Goal: Information Seeking & Learning: Learn about a topic

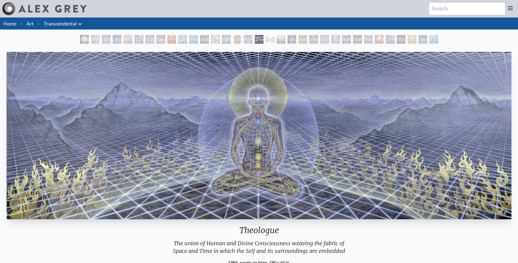
drag, startPoint x: 226, startPoint y: 37, endPoint x: 248, endPoint y: 41, distance: 22.5
click at [226, 37] on div "Collective Vision" at bounding box center [226, 39] width 9 height 9
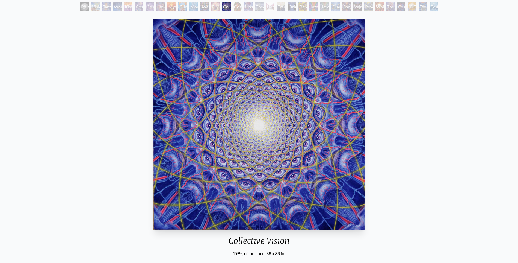
scroll to position [27, 0]
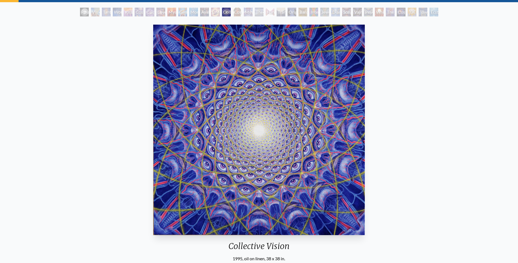
click at [91, 12] on div "Visionary Origin of Language" at bounding box center [95, 12] width 9 height 9
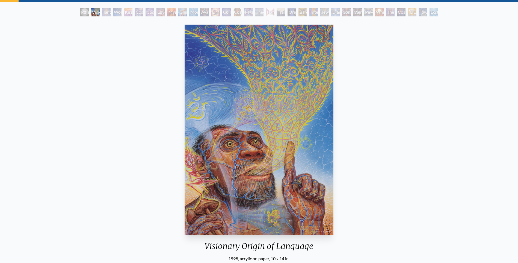
click at [102, 12] on div "Tantra" at bounding box center [106, 12] width 9 height 9
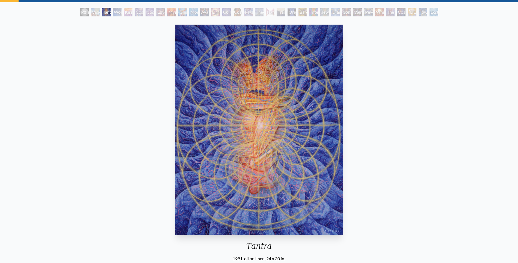
click at [130, 11] on div "Kiss of the [MEDICAL_DATA]" at bounding box center [128, 12] width 9 height 9
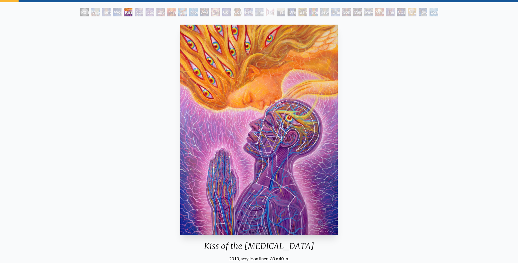
click at [153, 13] on div "Cosmic Artist" at bounding box center [150, 12] width 9 height 9
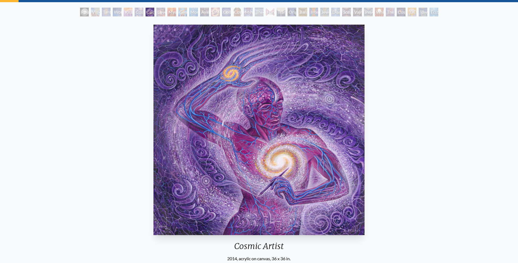
click at [165, 12] on div "Love is a Cosmic Force" at bounding box center [161, 12] width 9 height 9
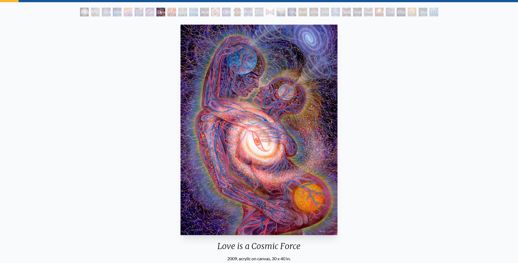
click at [178, 10] on div "Glimpsing the Empyrean" at bounding box center [182, 12] width 9 height 9
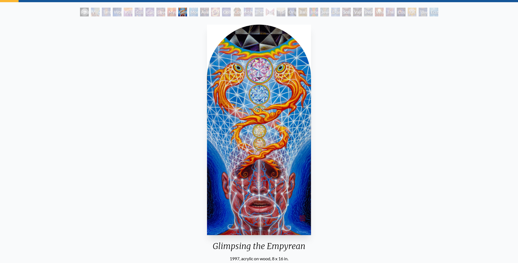
click at [185, 10] on div "Glimpsing the Empyrean" at bounding box center [182, 12] width 9 height 9
click at [209, 11] on div "Ayahuasca Visitation" at bounding box center [204, 12] width 9 height 9
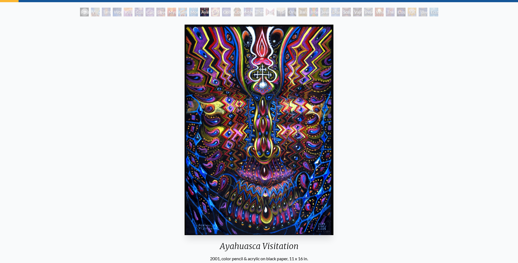
click at [231, 13] on div "Collective Vision" at bounding box center [226, 12] width 9 height 9
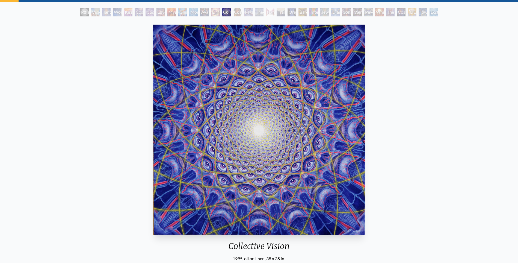
click at [253, 11] on div "Mystic Eye" at bounding box center [248, 12] width 9 height 9
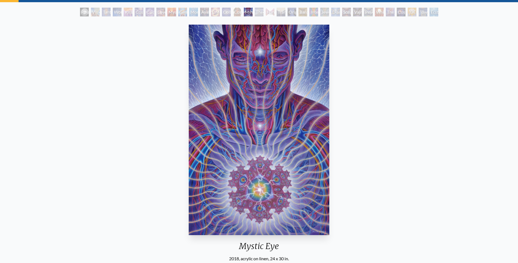
click at [270, 11] on div "Hands that See" at bounding box center [270, 12] width 9 height 9
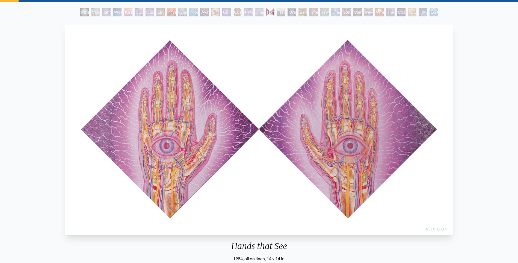
click at [293, 12] on div "Original Face" at bounding box center [292, 12] width 9 height 9
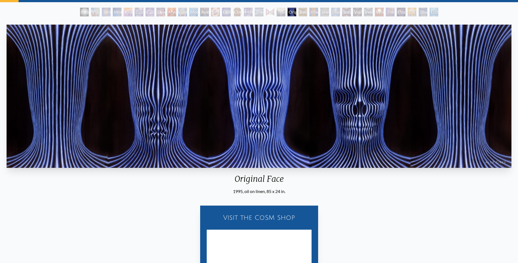
click at [300, 11] on div "Bardo Being" at bounding box center [303, 12] width 9 height 9
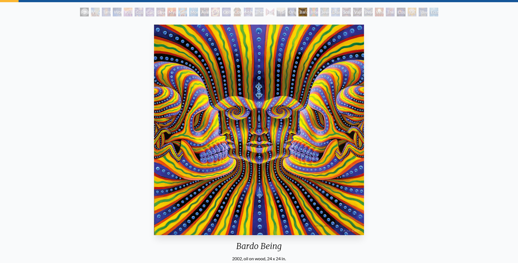
click at [322, 12] on div "Jewel Being" at bounding box center [324, 12] width 9 height 9
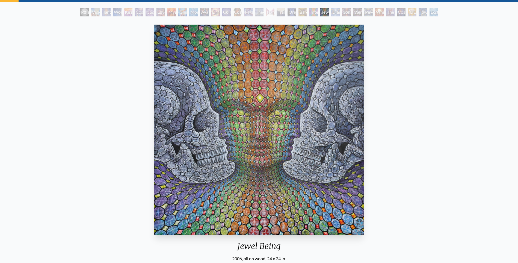
click at [340, 13] on div "Diamond Being" at bounding box center [335, 12] width 9 height 9
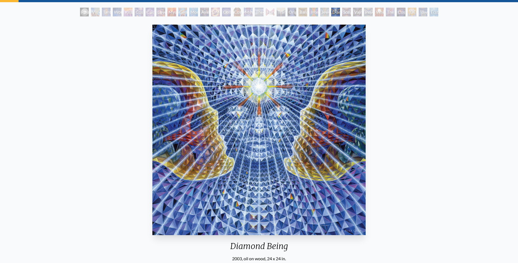
click at [340, 11] on div "Diamond Being" at bounding box center [335, 12] width 9 height 9
click at [358, 10] on div "Vajra Being" at bounding box center [357, 12] width 9 height 9
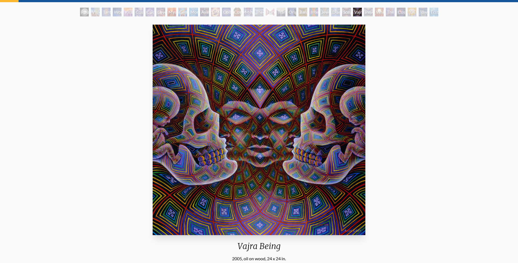
click at [373, 11] on div "Peyote Being" at bounding box center [368, 12] width 9 height 9
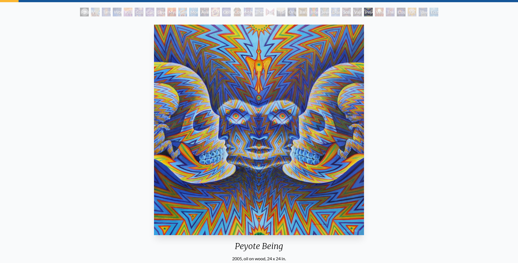
click at [388, 11] on div "The Great Turn" at bounding box center [390, 12] width 9 height 9
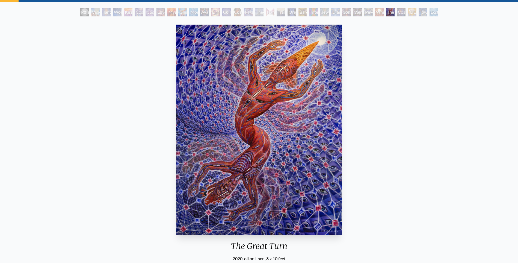
click at [408, 12] on div "Holy Spirit" at bounding box center [412, 12] width 9 height 9
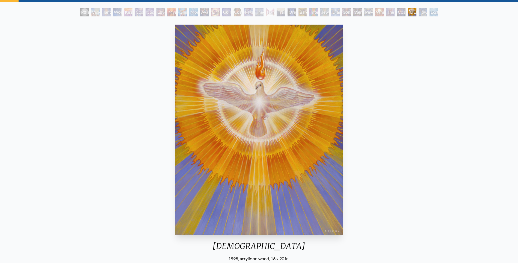
click at [373, 40] on div "Holy Spirit 1998, acrylic on wood, 16 x 20 in. Visit the CoSM Shop" at bounding box center [258, 161] width 509 height 279
click at [419, 13] on div "Toward the One" at bounding box center [423, 12] width 9 height 9
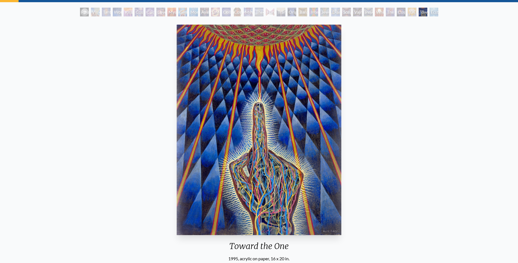
click at [433, 13] on div "Ecstasy" at bounding box center [434, 12] width 9 height 9
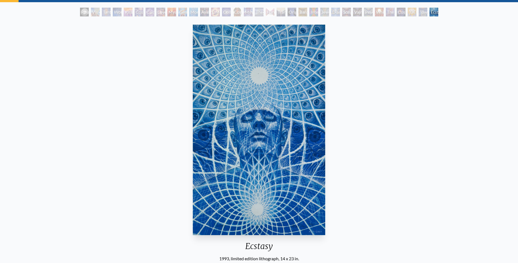
click at [80, 11] on div "Polar Unity Spiral" at bounding box center [84, 12] width 9 height 9
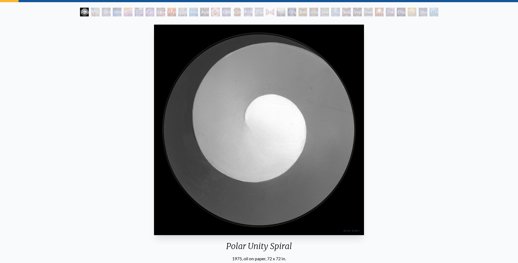
click at [93, 11] on div "Visionary Origin of Language" at bounding box center [95, 12] width 9 height 9
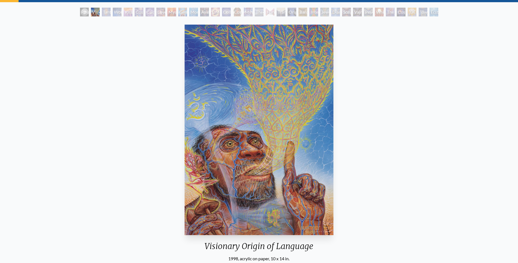
click at [102, 10] on div "Tantra" at bounding box center [106, 12] width 9 height 9
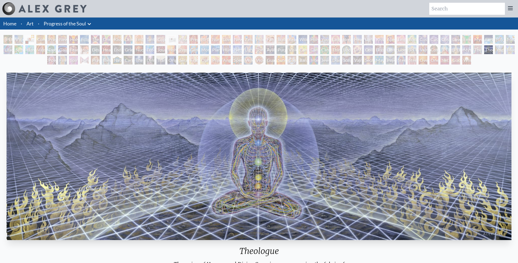
scroll to position [328, 0]
